Goal: Information Seeking & Learning: Learn about a topic

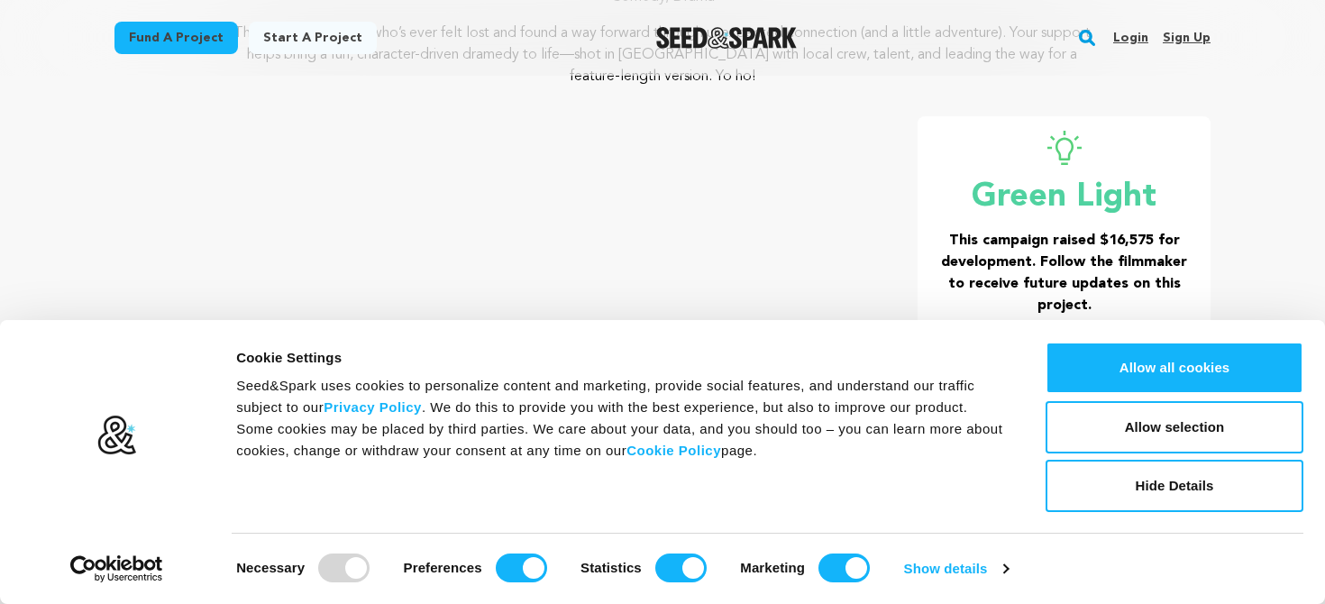
scroll to position [253, 0]
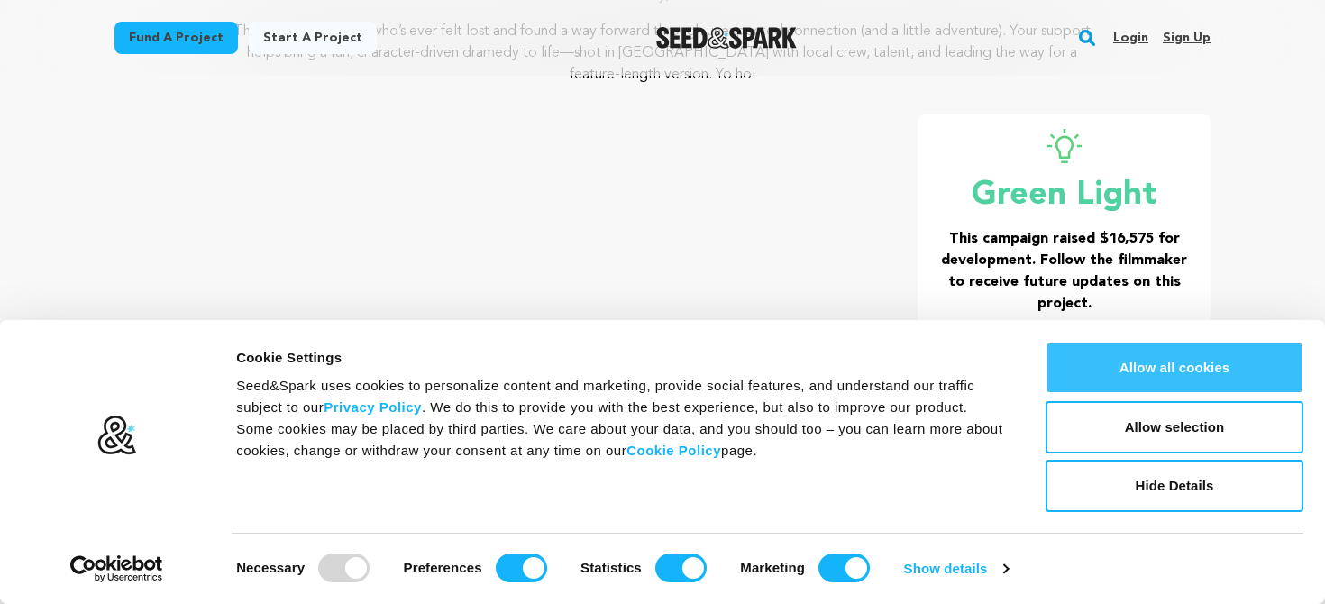
click at [1213, 346] on button "Allow all cookies" at bounding box center [1174, 368] width 258 height 52
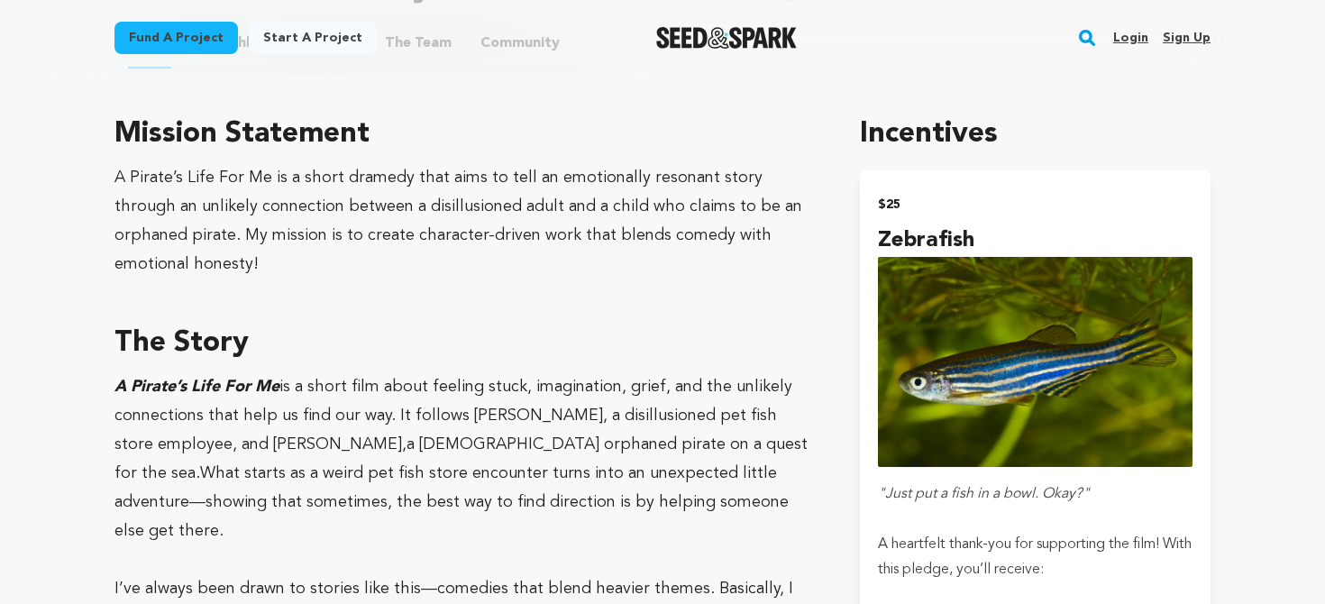
scroll to position [1006, 0]
drag, startPoint x: 306, startPoint y: 115, endPoint x: 573, endPoint y: 108, distance: 266.9
click at [573, 112] on h3 "Mission Statement" at bounding box center [465, 133] width 702 height 43
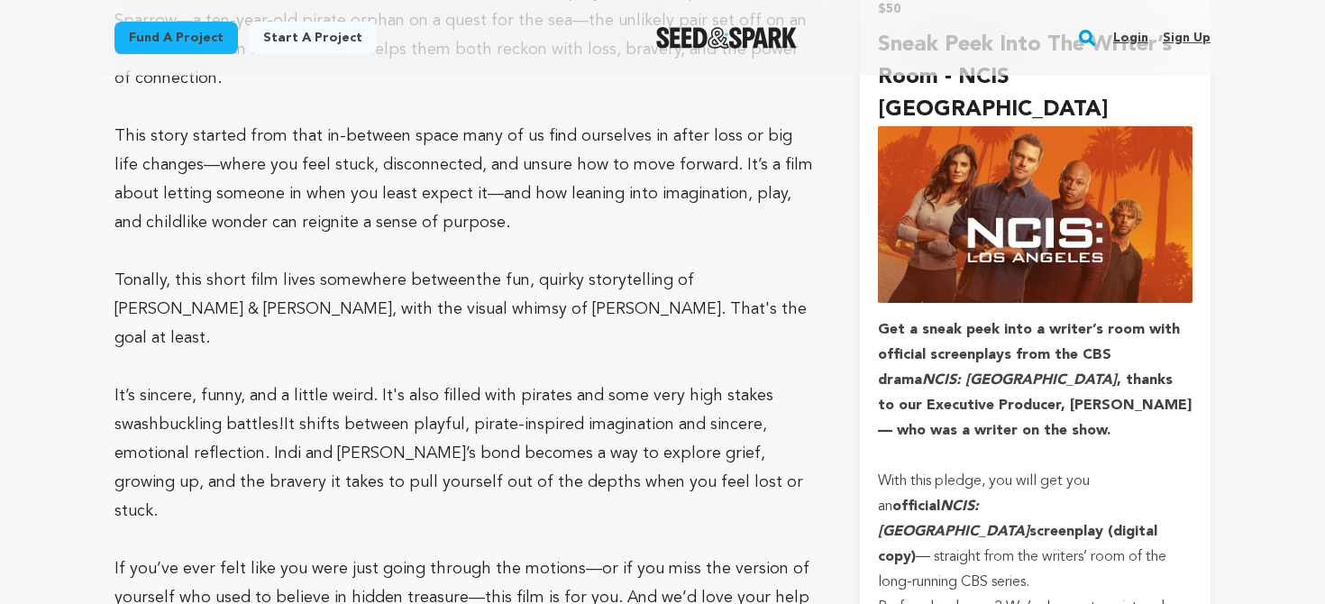
scroll to position [1835, 0]
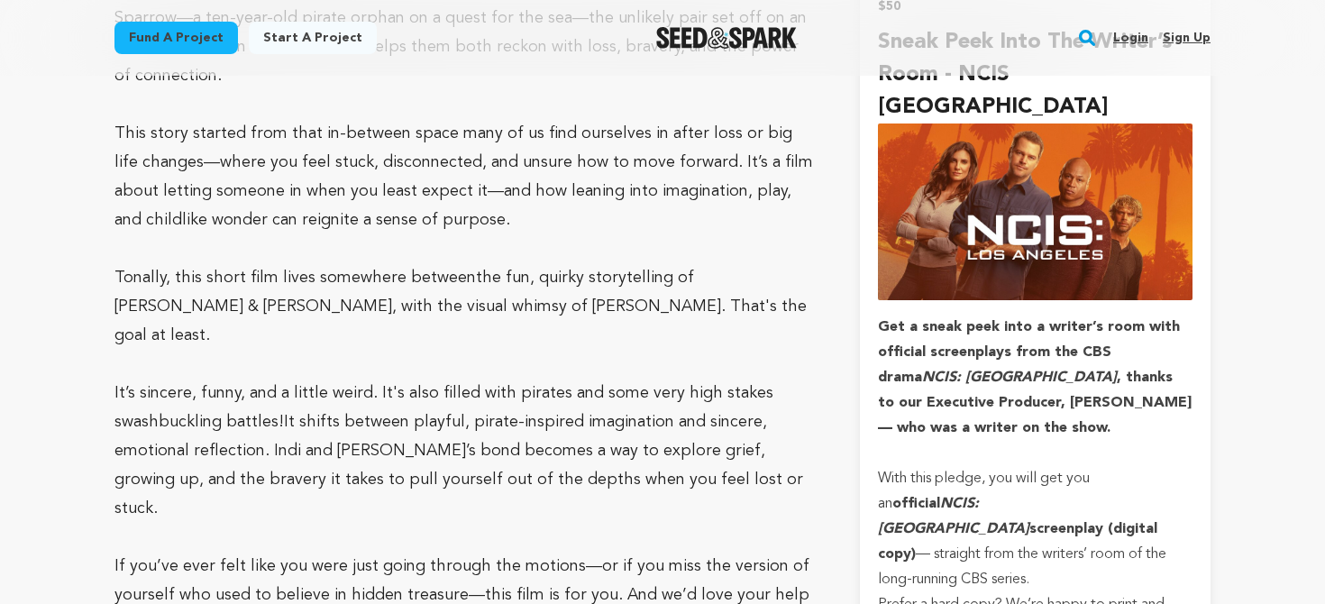
drag, startPoint x: 116, startPoint y: 241, endPoint x: 433, endPoint y: 252, distance: 316.5
click at [433, 379] on p "It’s sincere, funny, and a little weird. It's also filled with pirates and some…" at bounding box center [465, 451] width 702 height 144
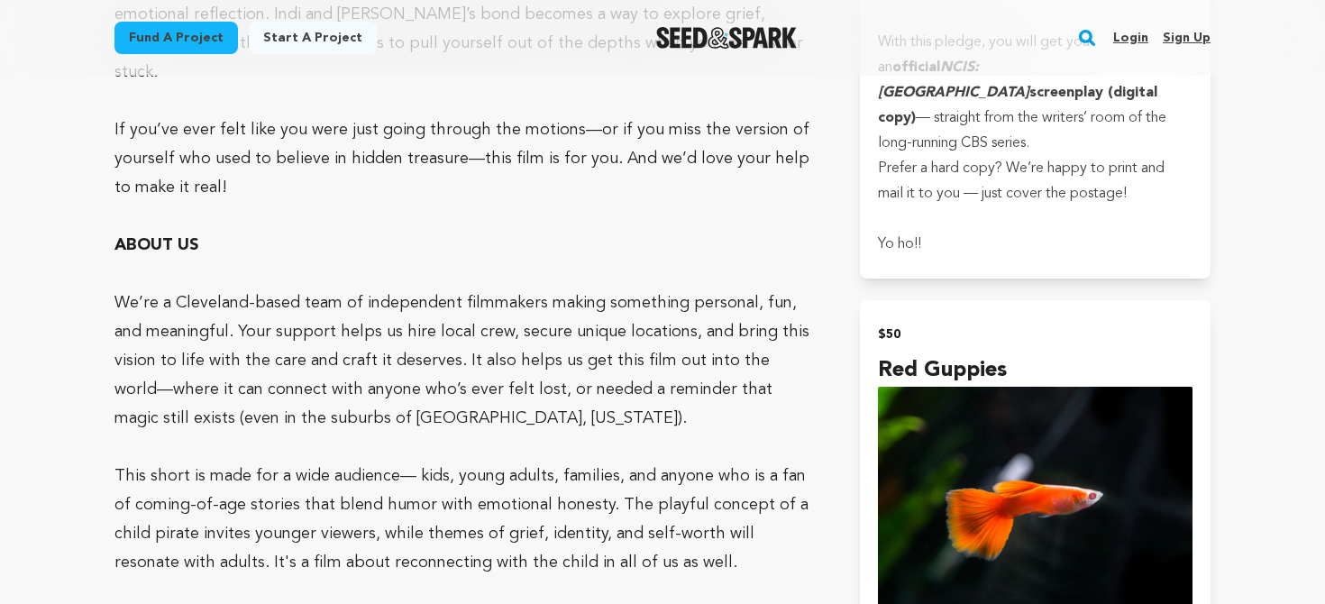
scroll to position [2279, 0]
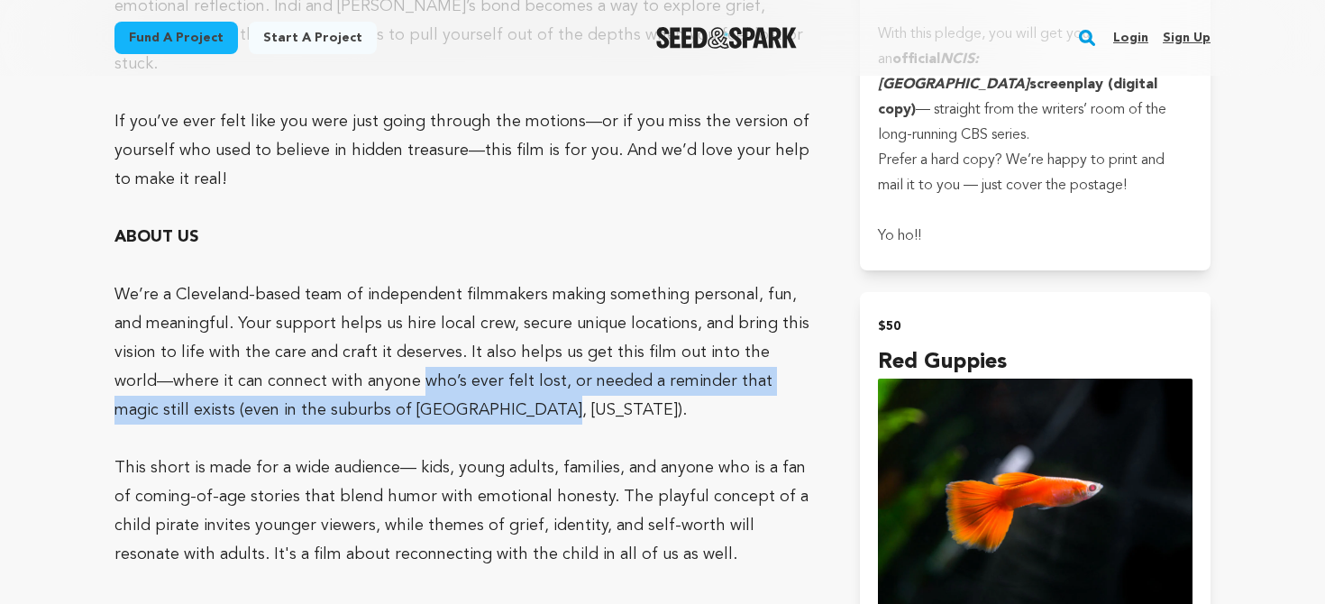
drag, startPoint x: 297, startPoint y: 199, endPoint x: 782, endPoint y: 217, distance: 486.1
click at [782, 280] on p "We’re a Cleveland-based team of independent filmmakers making something persona…" at bounding box center [465, 352] width 702 height 144
click at [730, 280] on p "We’re a Cleveland-based team of independent filmmakers making something persona…" at bounding box center [465, 352] width 702 height 144
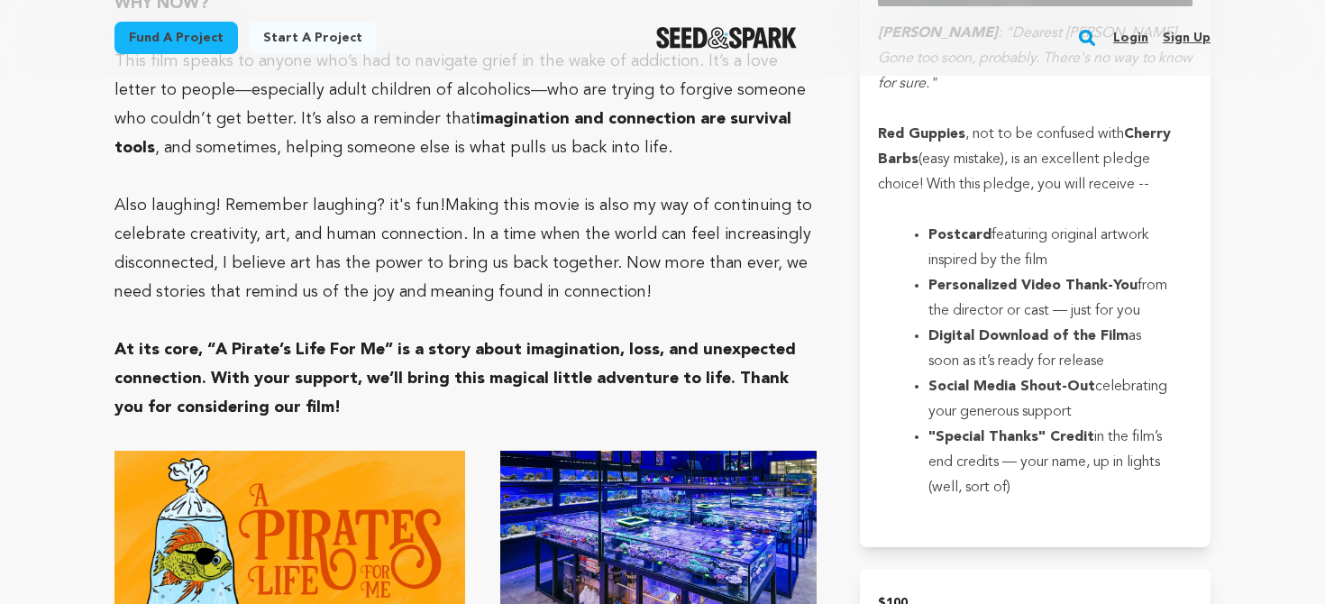
scroll to position [2892, 0]
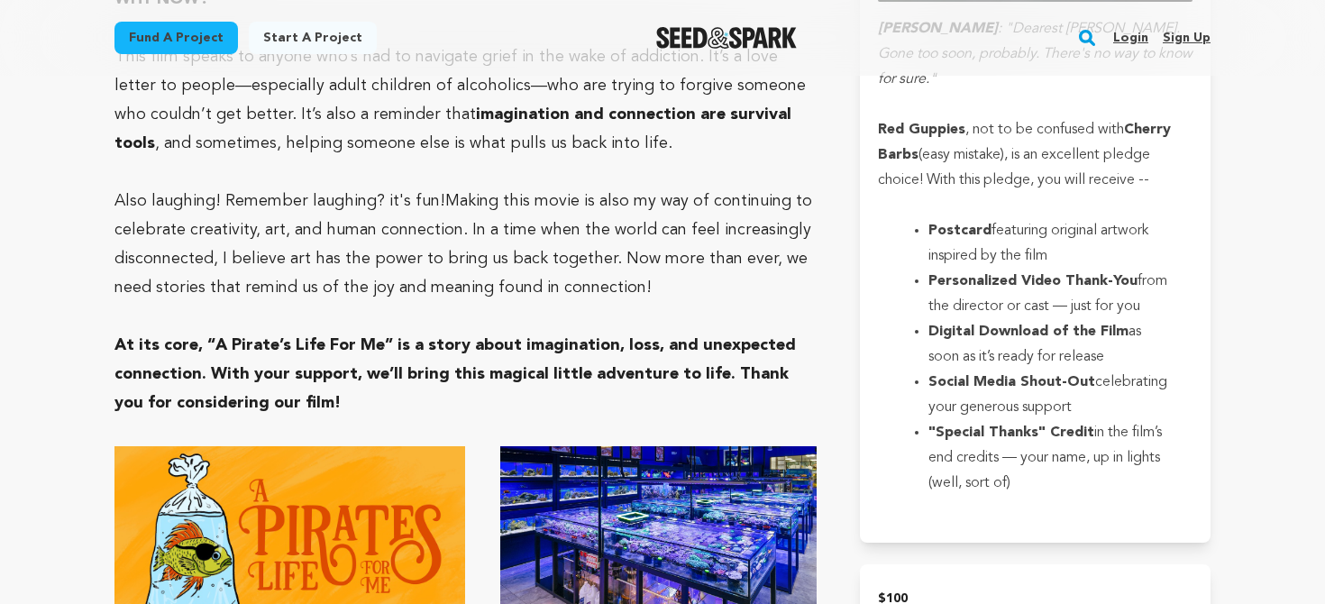
click at [690, 446] on img at bounding box center [657, 536] width 315 height 181
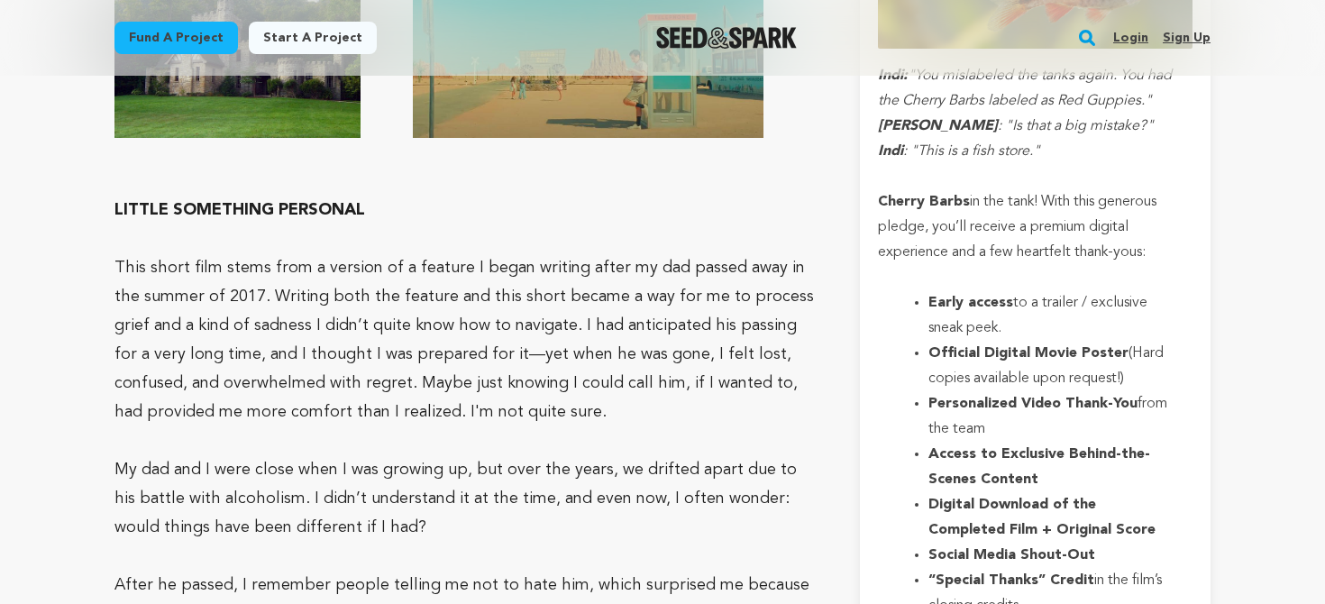
scroll to position [3731, 0]
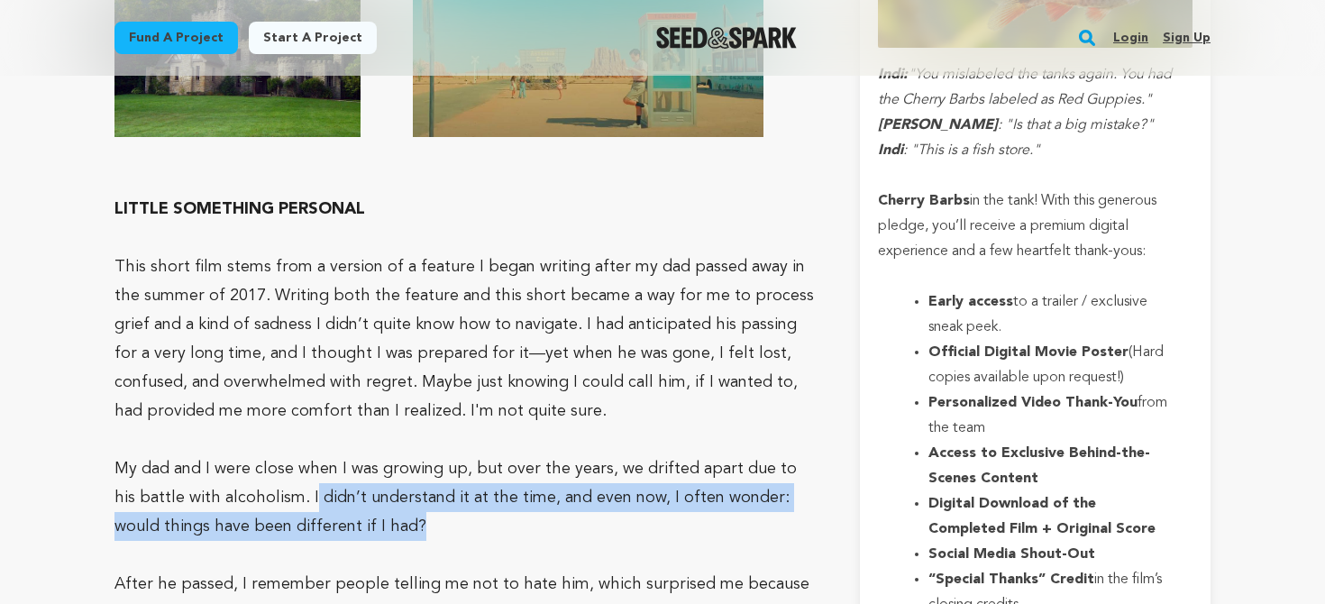
drag, startPoint x: 287, startPoint y: 305, endPoint x: 529, endPoint y: 338, distance: 244.7
click at [529, 454] on p "My dad and I were close when I was growing up, but over the years, we drifted a…" at bounding box center [465, 497] width 702 height 87
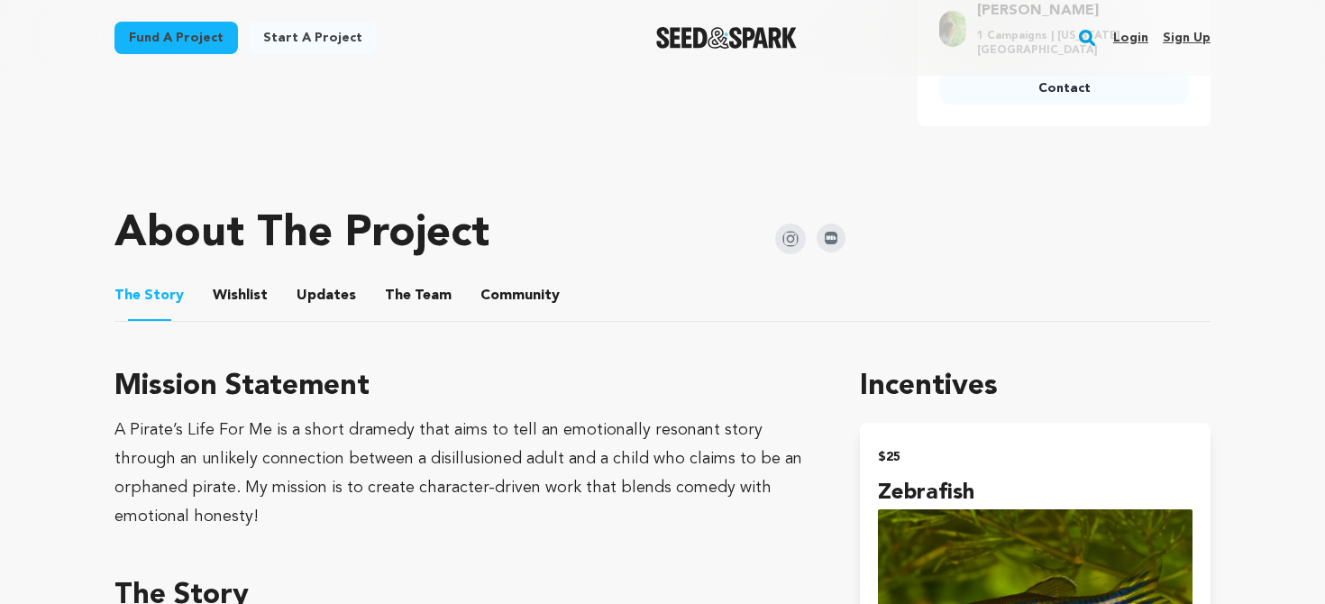
scroll to position [816, 0]
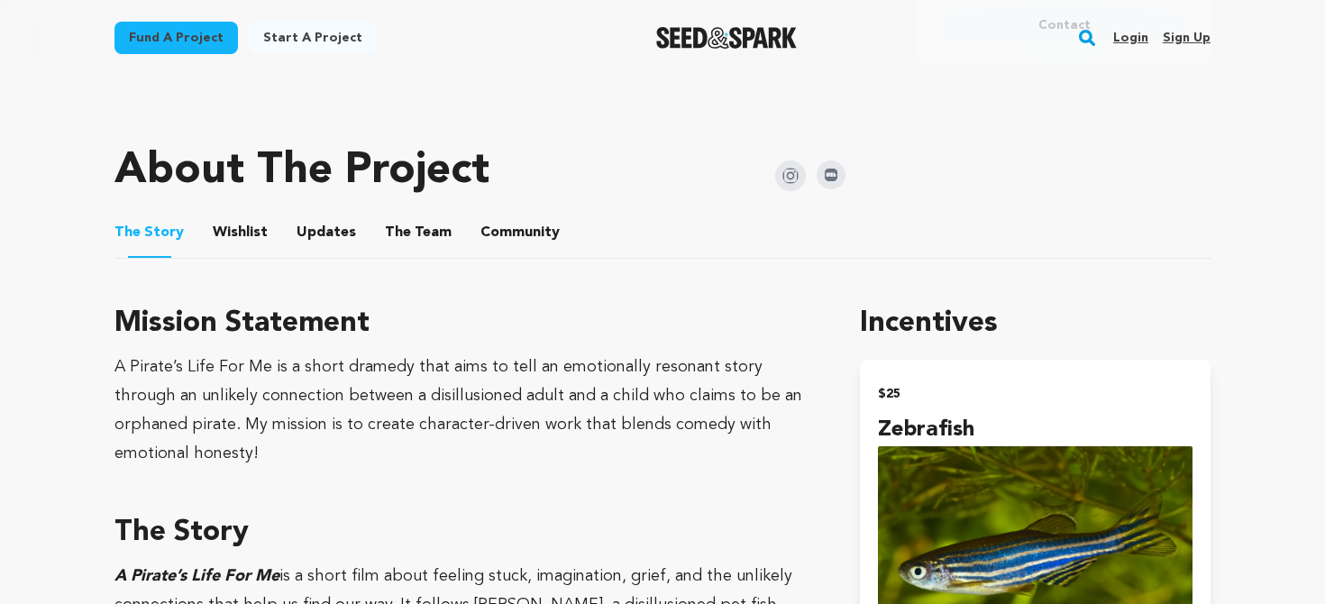
click at [229, 219] on button "Wishlist" at bounding box center [240, 235] width 43 height 43
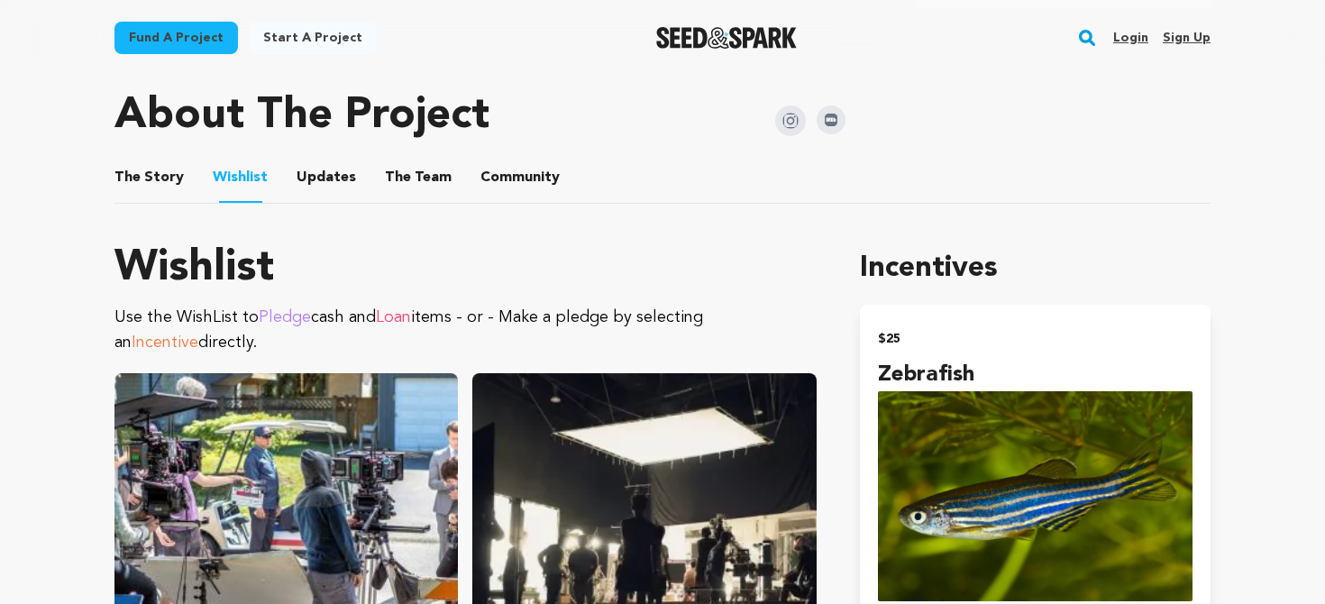
scroll to position [876, 0]
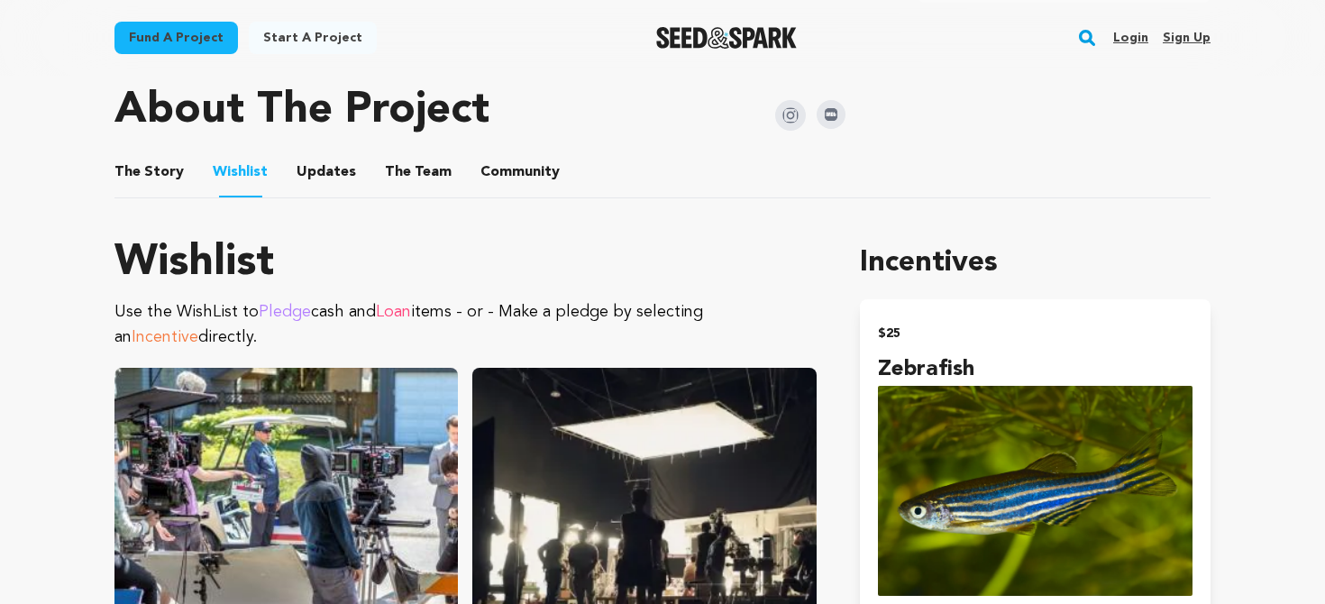
click at [313, 154] on button "Updates" at bounding box center [326, 175] width 43 height 43
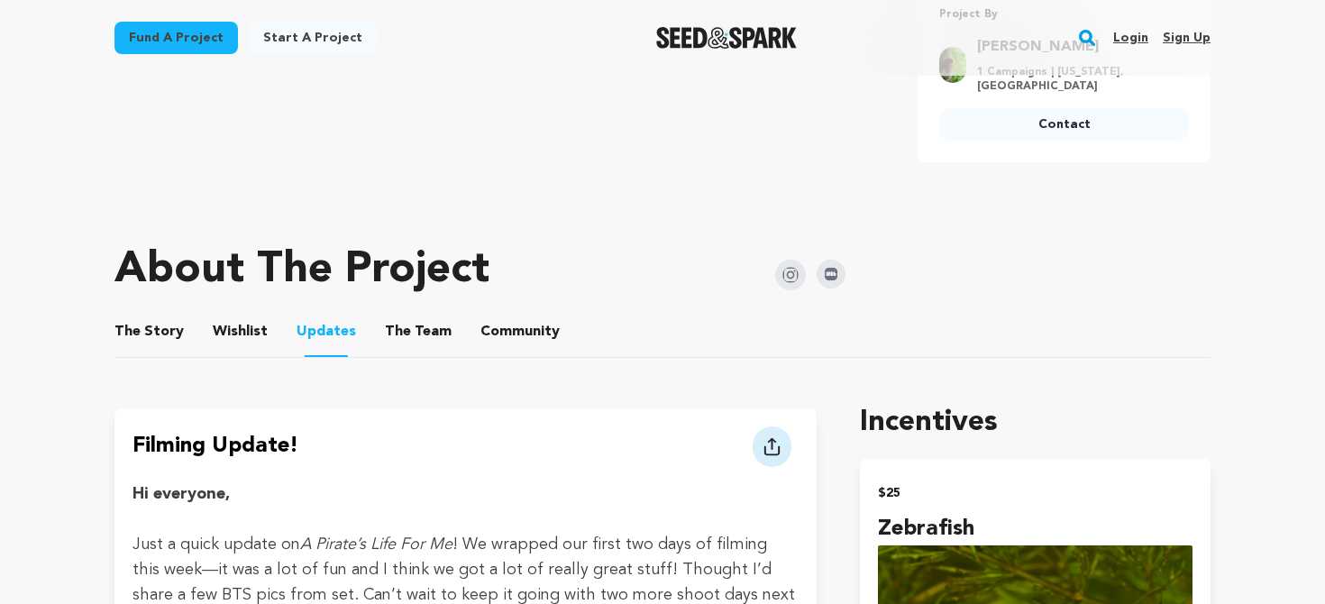
scroll to position [763, 0]
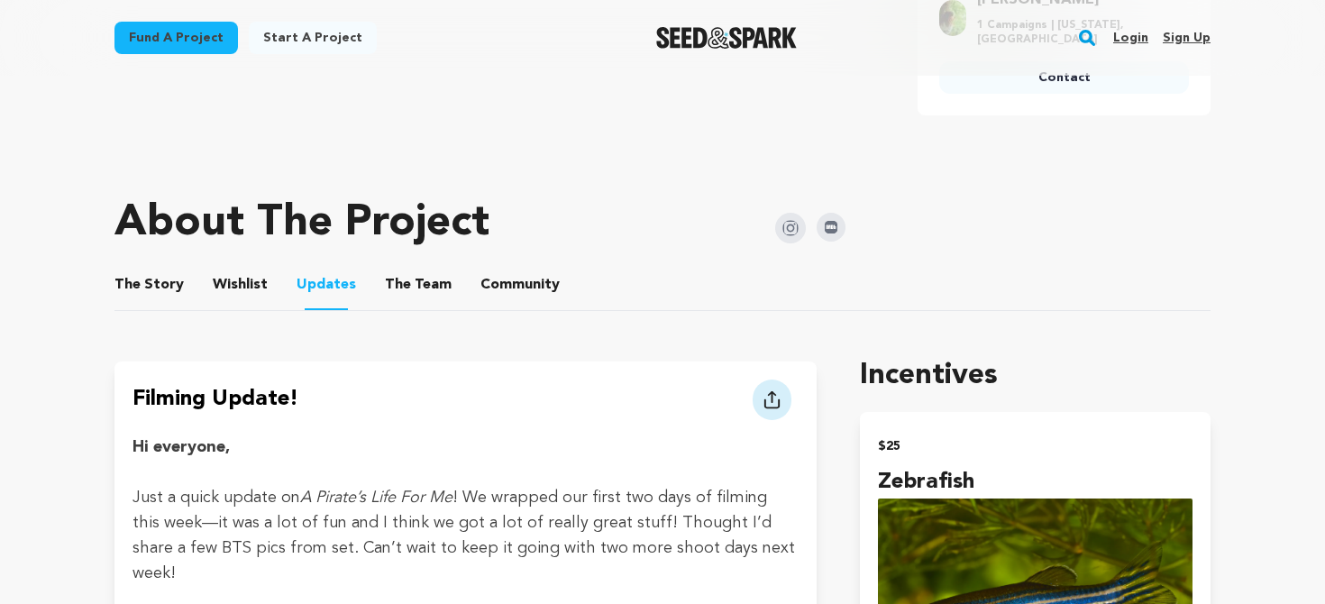
click at [397, 241] on div "About The Project" at bounding box center [479, 223] width 731 height 72
click at [414, 267] on button "The Team" at bounding box center [418, 288] width 43 height 43
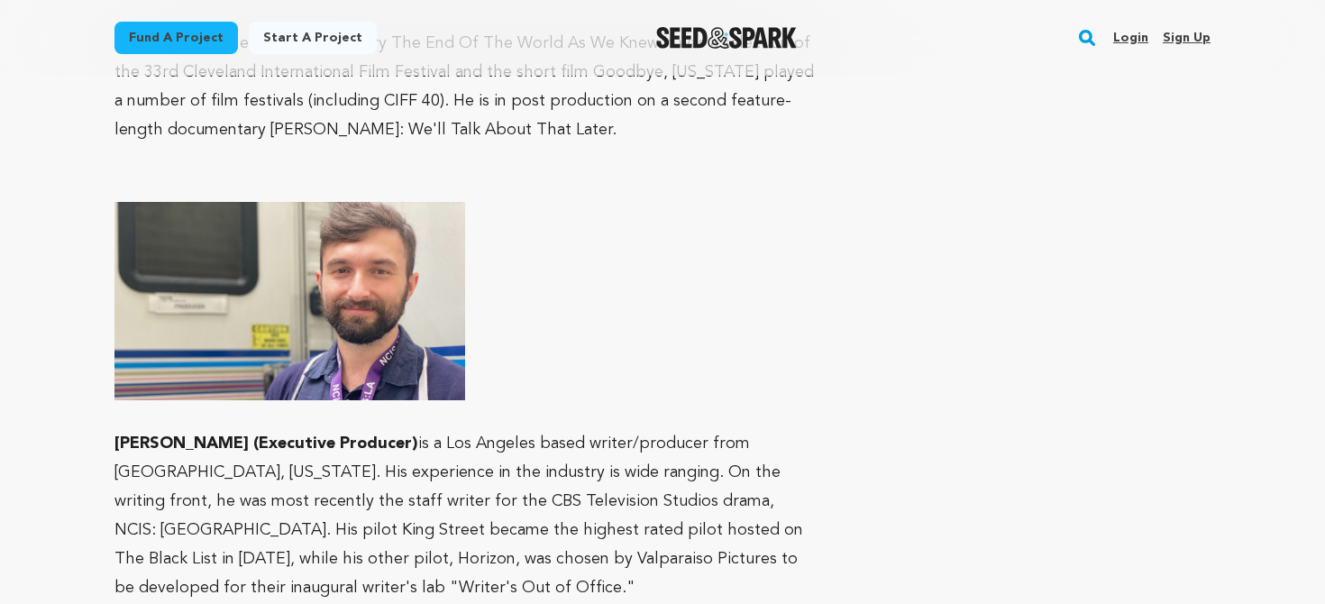
scroll to position [2923, 0]
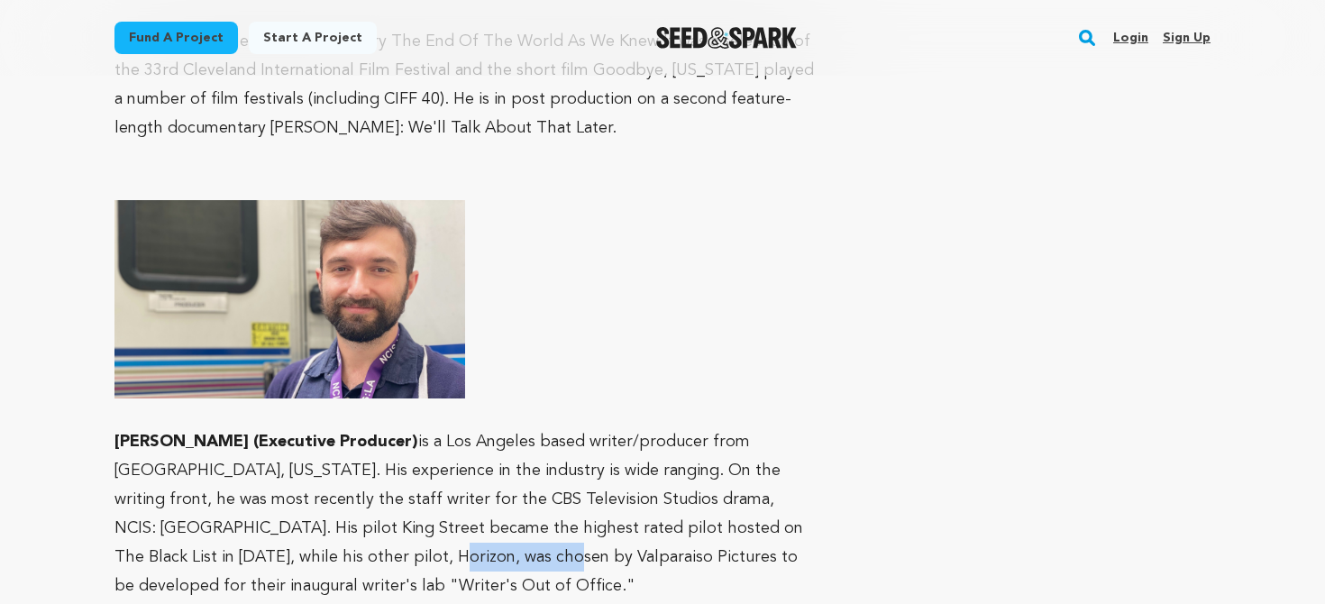
drag, startPoint x: 224, startPoint y: 511, endPoint x: 323, endPoint y: 514, distance: 98.3
click at [327, 513] on p "[PERSON_NAME] (Executive Producer) is a Los Angeles based writer/producer from …" at bounding box center [465, 513] width 702 height 173
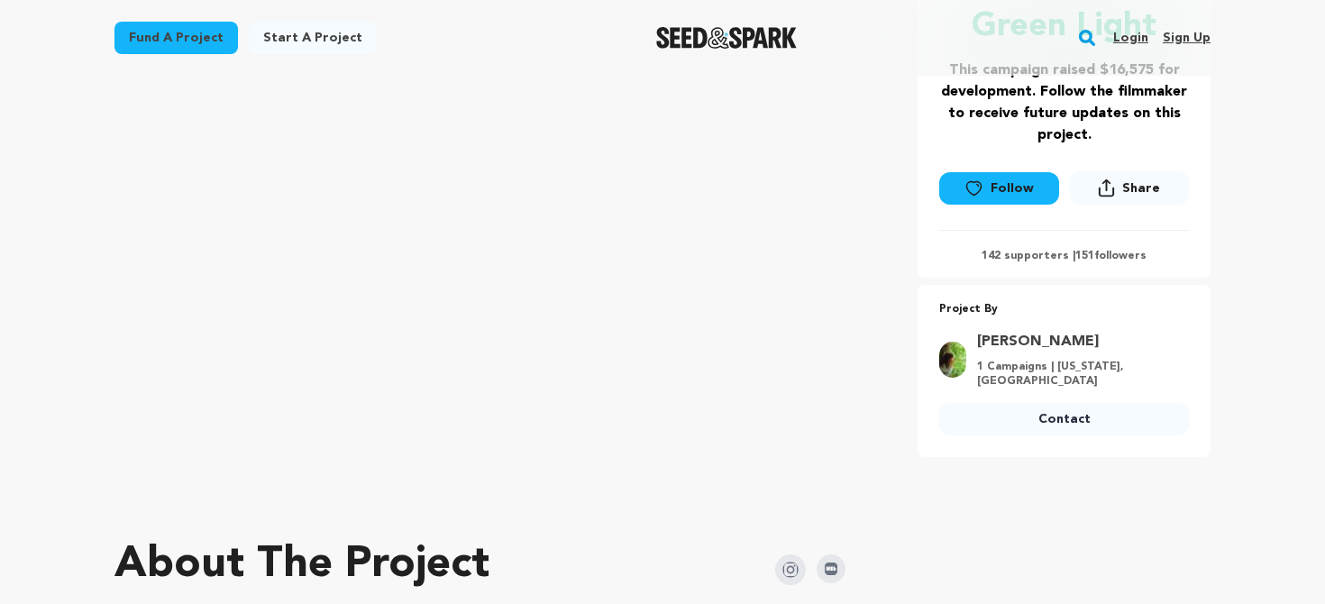
scroll to position [423, 0]
click at [1038, 336] on link "[PERSON_NAME]" at bounding box center [1077, 341] width 201 height 22
